Goal: Task Accomplishment & Management: Manage account settings

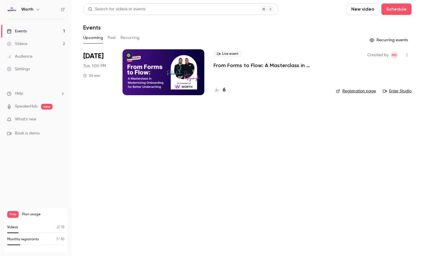
click at [36, 65] on link "Settings" at bounding box center [36, 69] width 72 height 13
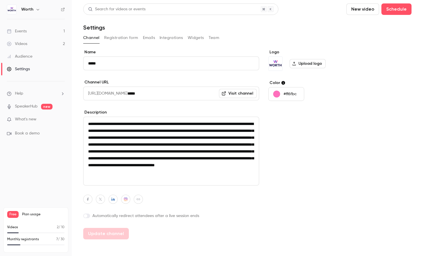
click at [215, 37] on button "Team" at bounding box center [214, 37] width 11 height 9
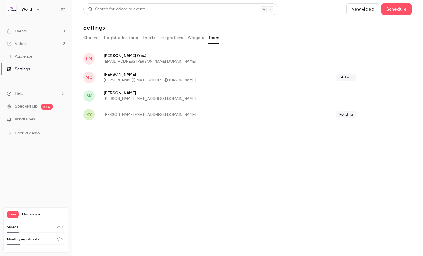
click at [214, 179] on main "Search for videos or events New video Schedule Settings Channel Registration fo…" at bounding box center [247, 128] width 351 height 256
click at [186, 151] on main "Search for videos or events New video Schedule Settings Channel Registration fo…" at bounding box center [247, 128] width 351 height 256
click at [202, 140] on main "Search for videos or events New video Schedule Settings Channel Registration fo…" at bounding box center [247, 128] width 351 height 256
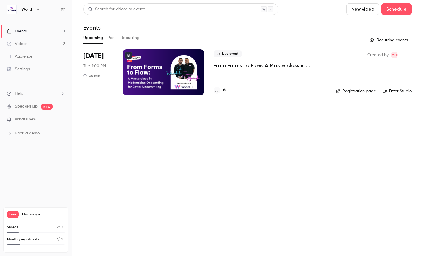
click at [33, 9] on div "Worth" at bounding box center [38, 9] width 35 height 7
click at [39, 9] on icon "button" at bounding box center [38, 9] width 5 height 5
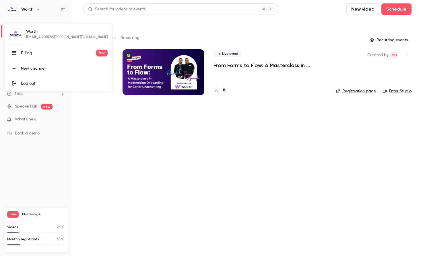
click at [45, 79] on link "Log out" at bounding box center [58, 83] width 107 height 15
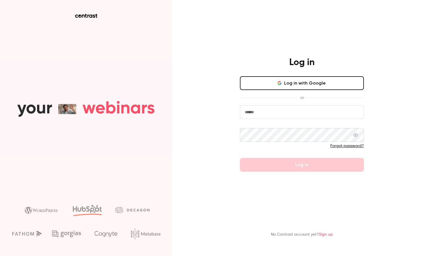
click at [312, 79] on button "Log in with Google" at bounding box center [302, 83] width 124 height 14
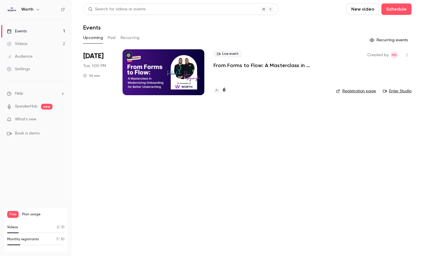
click at [38, 68] on link "Settings" at bounding box center [36, 69] width 72 height 13
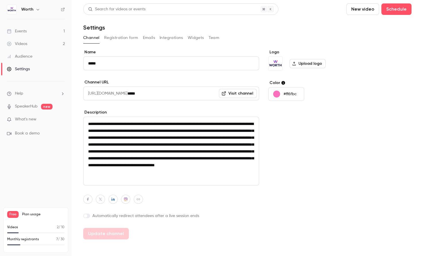
click at [39, 67] on link "Settings" at bounding box center [36, 69] width 72 height 13
click at [129, 37] on button "Registration form" at bounding box center [121, 37] width 34 height 9
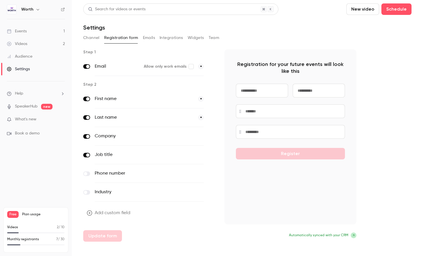
click at [151, 34] on button "Emails" at bounding box center [149, 37] width 12 height 9
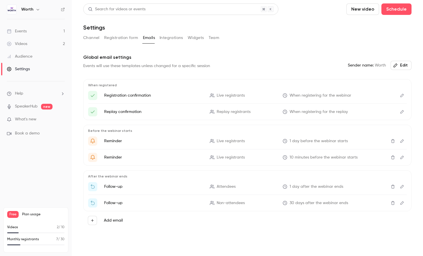
click at [173, 37] on button "Integrations" at bounding box center [172, 37] width 24 height 9
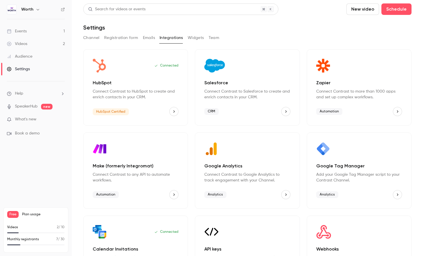
click at [199, 36] on button "Widgets" at bounding box center [196, 37] width 16 height 9
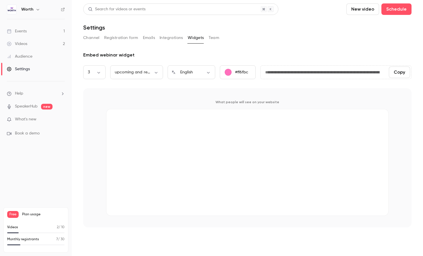
click at [215, 37] on button "Team" at bounding box center [214, 37] width 11 height 9
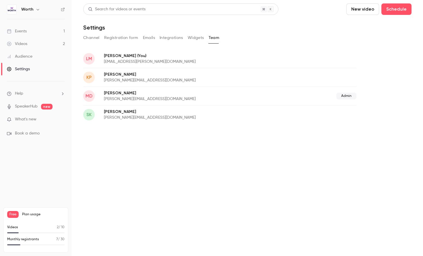
click at [93, 36] on button "Channel" at bounding box center [91, 37] width 16 height 9
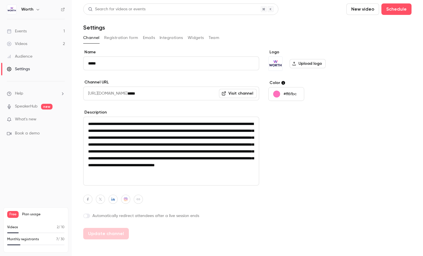
click at [22, 55] on div "Audience" at bounding box center [20, 57] width 26 height 6
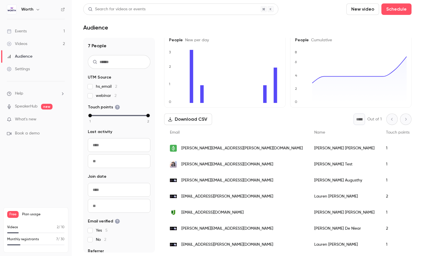
scroll to position [5, 0]
